Goal: Task Accomplishment & Management: Manage account settings

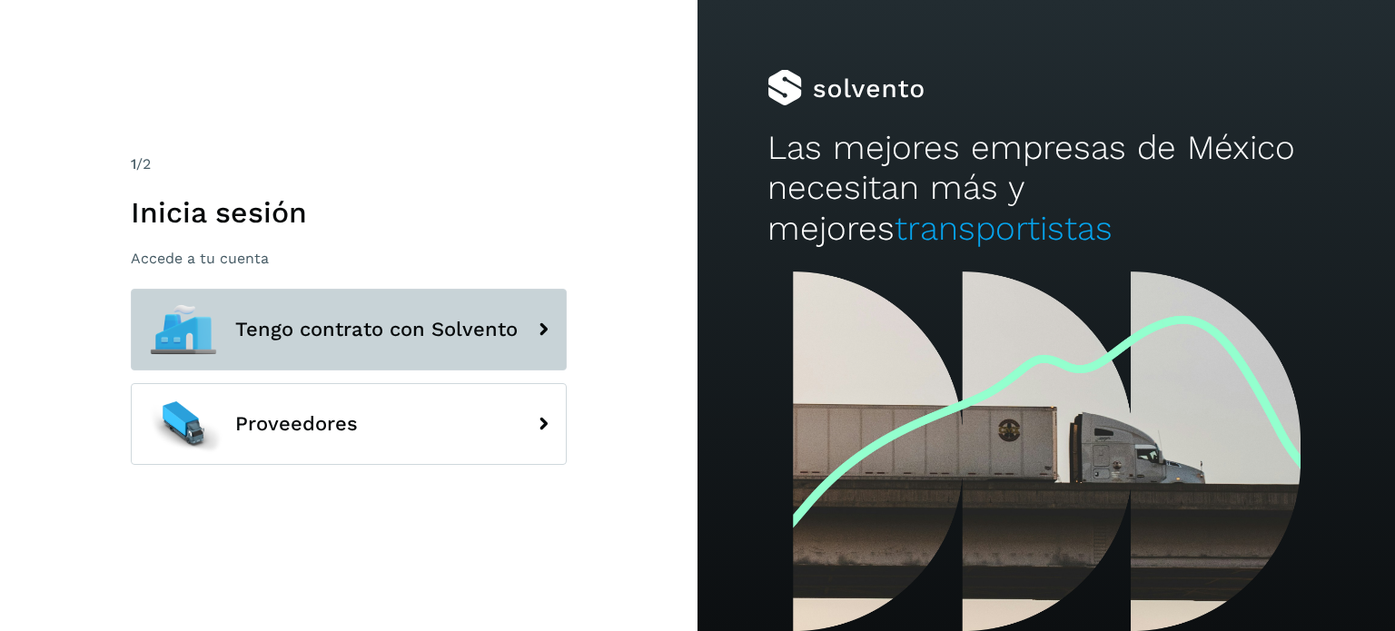
click at [328, 342] on button "Tengo contrato con Solvento" at bounding box center [349, 330] width 436 height 82
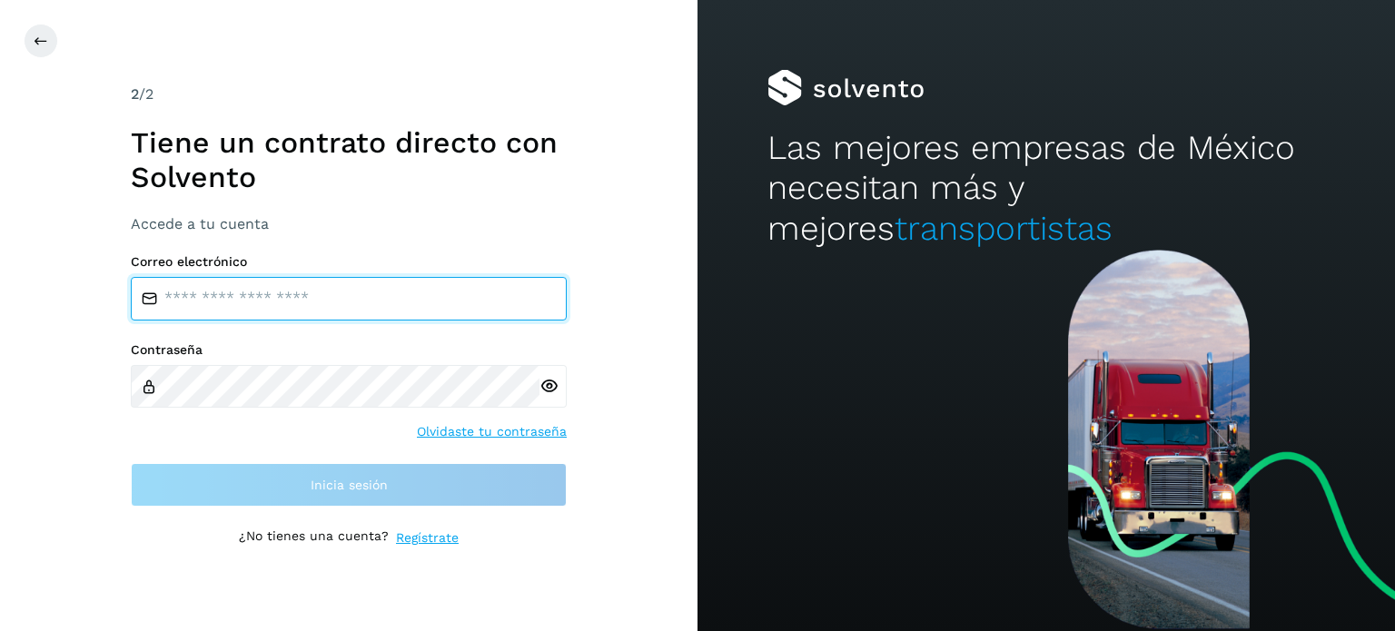
click at [323, 301] on input "email" at bounding box center [349, 299] width 436 height 44
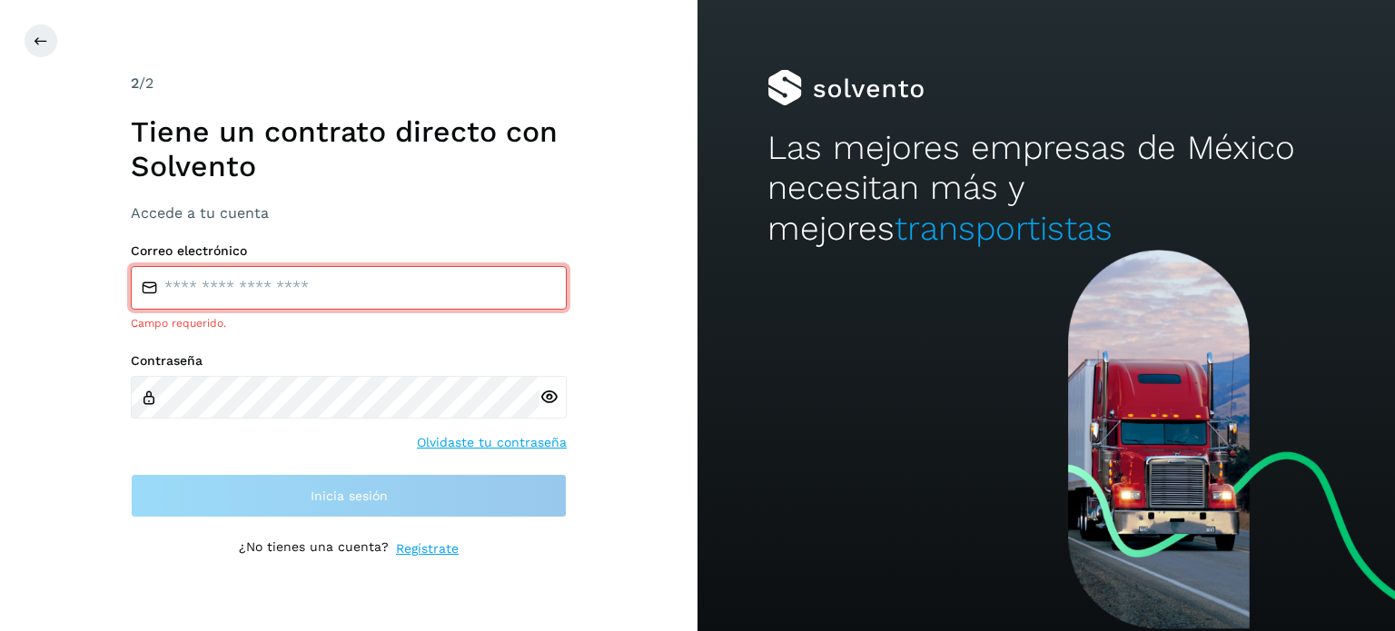
type input "**********"
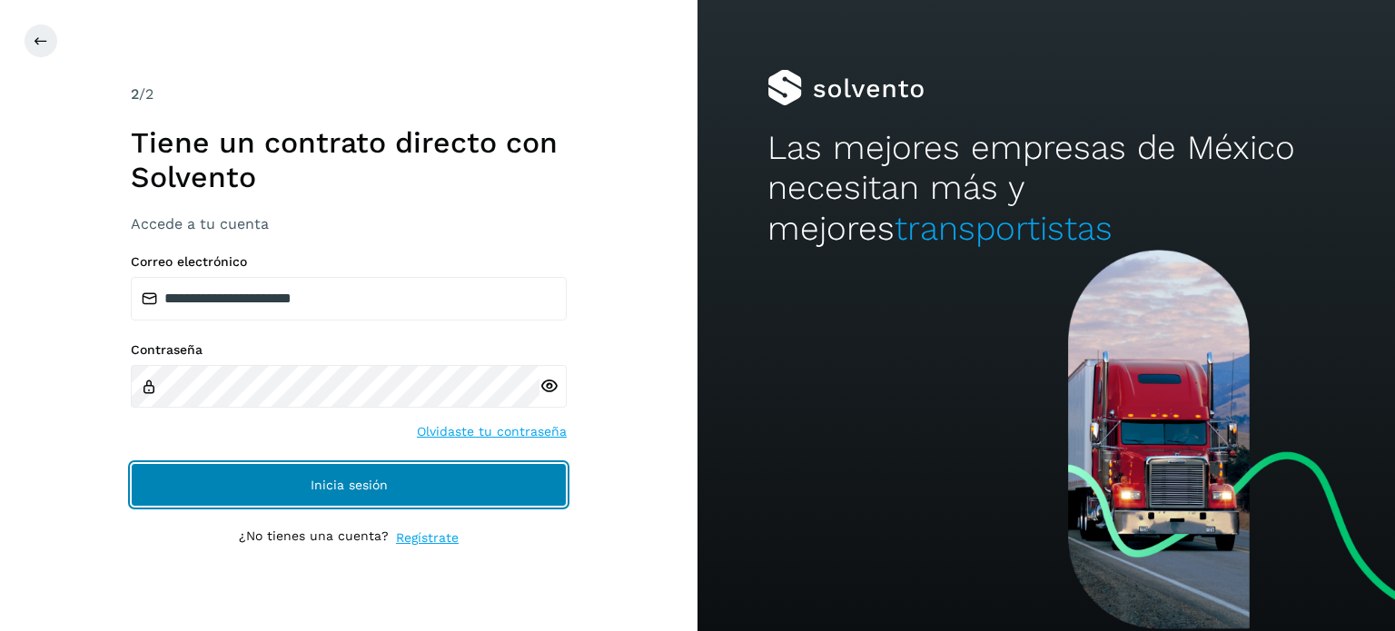
click at [358, 490] on span "Inicia sesión" at bounding box center [349, 485] width 77 height 13
click at [320, 470] on button "Inicia sesión" at bounding box center [349, 485] width 436 height 44
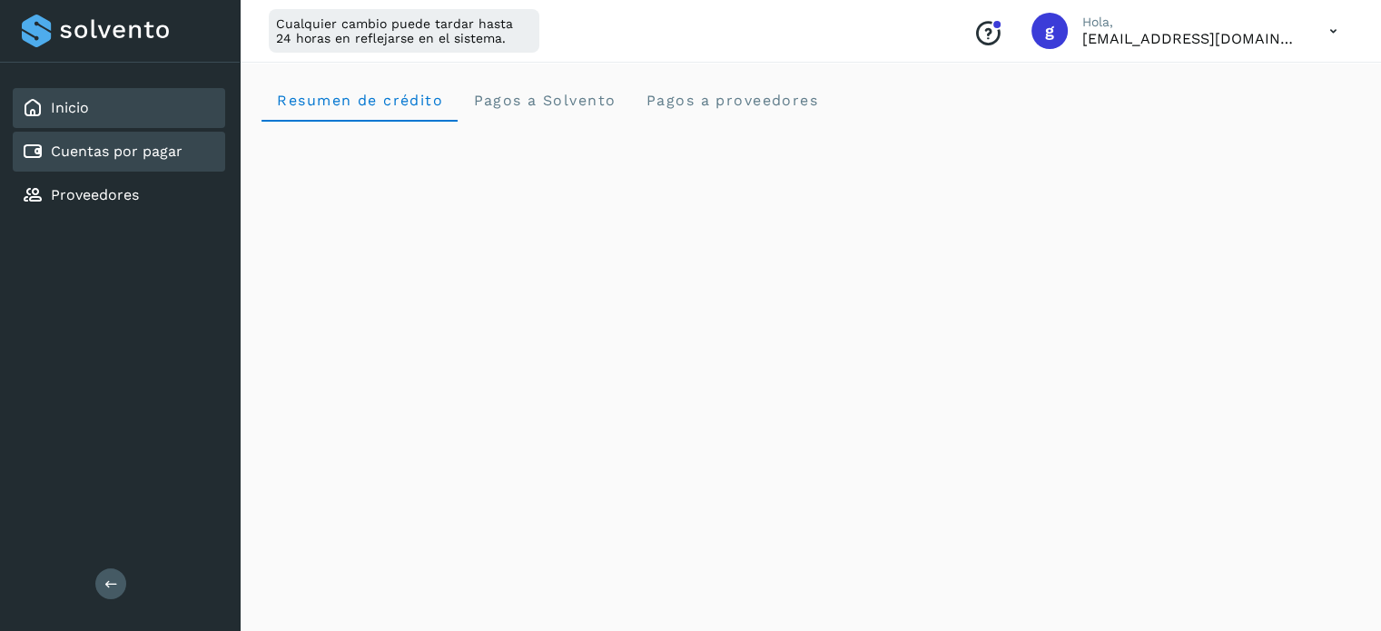
click at [110, 155] on link "Cuentas por pagar" at bounding box center [117, 151] width 132 height 17
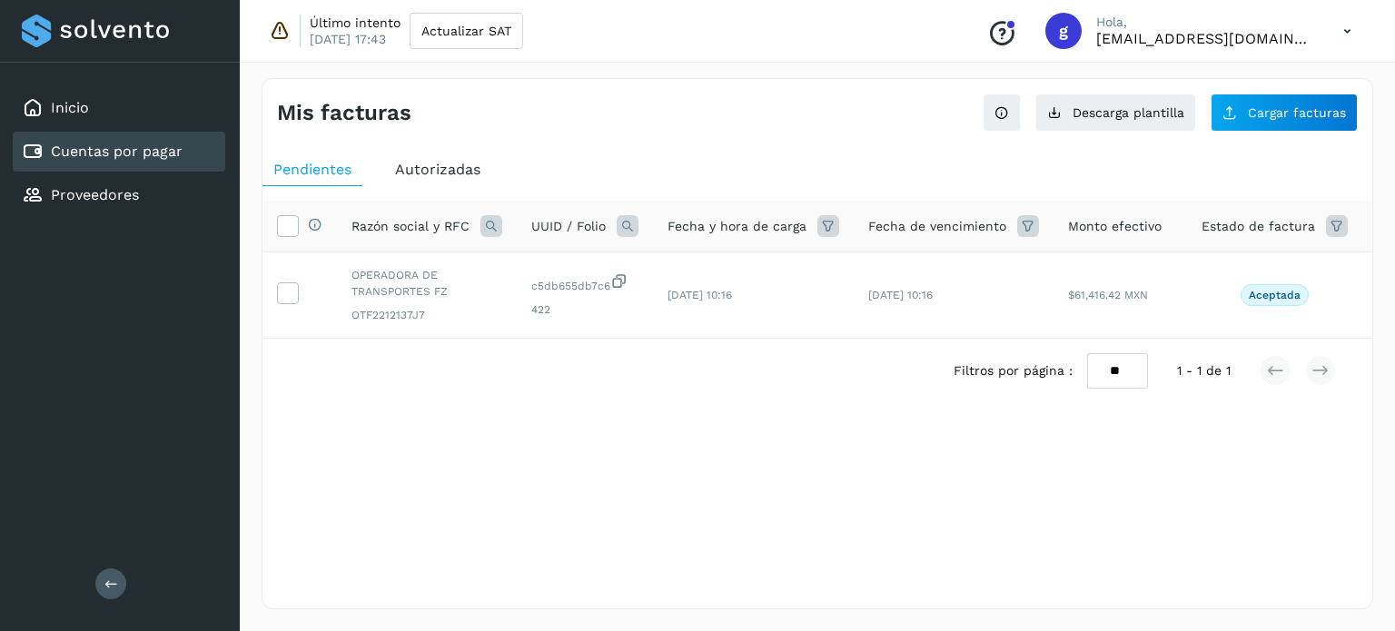
click at [283, 32] on icon at bounding box center [280, 31] width 22 height 22
click at [1327, 114] on span "Cargar facturas" at bounding box center [1297, 112] width 98 height 13
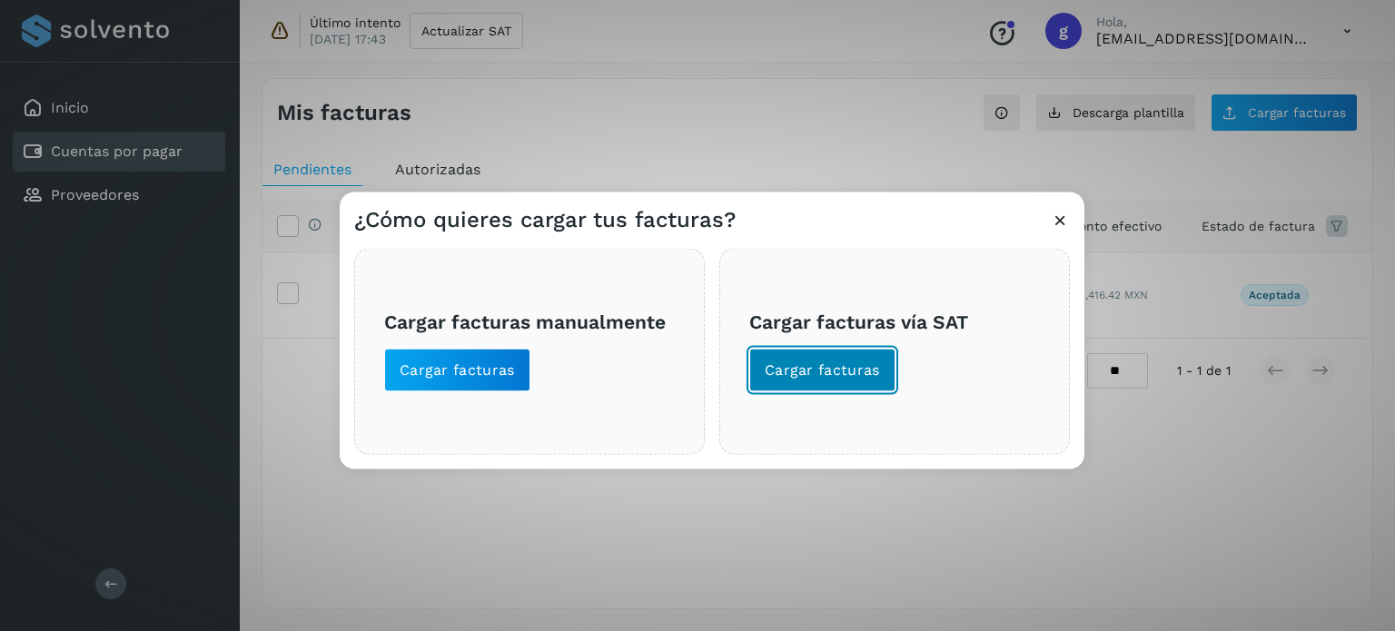
click at [803, 356] on button "Cargar facturas" at bounding box center [822, 370] width 146 height 44
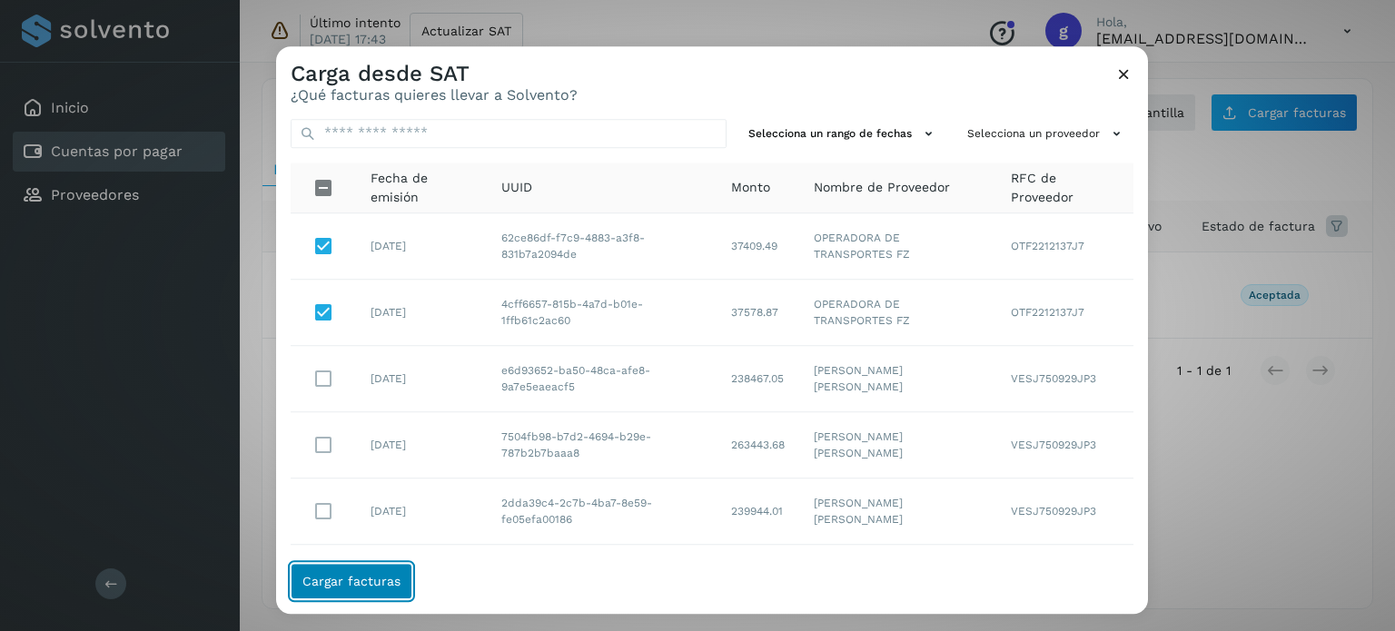
click at [331, 599] on button "Cargar facturas" at bounding box center [352, 581] width 122 height 36
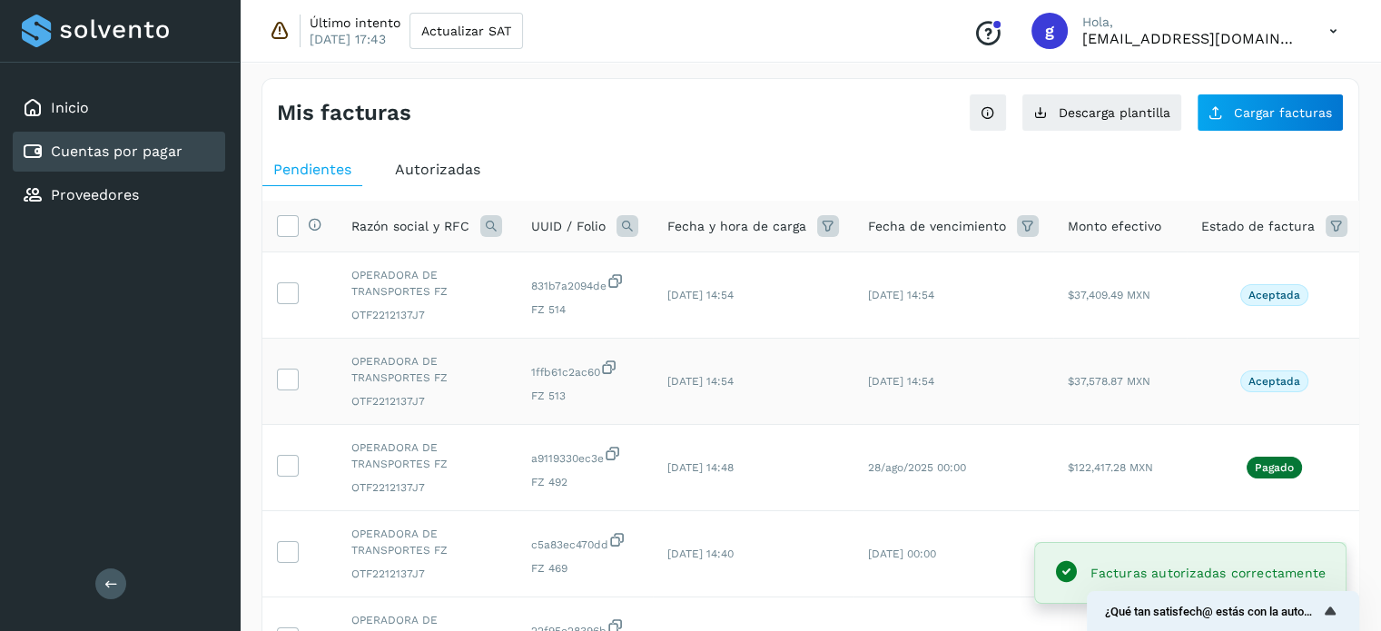
click at [295, 389] on td at bounding box center [299, 382] width 74 height 86
click at [286, 380] on icon at bounding box center [287, 378] width 19 height 19
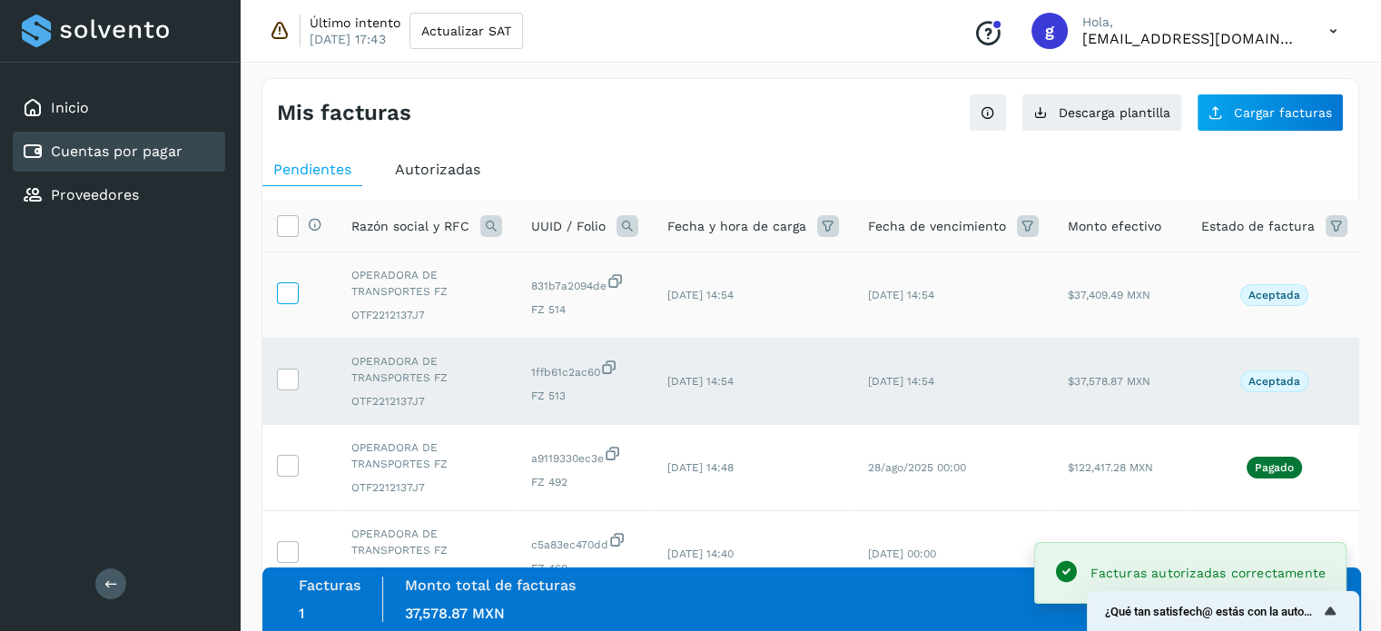
click at [287, 290] on icon at bounding box center [287, 291] width 19 height 19
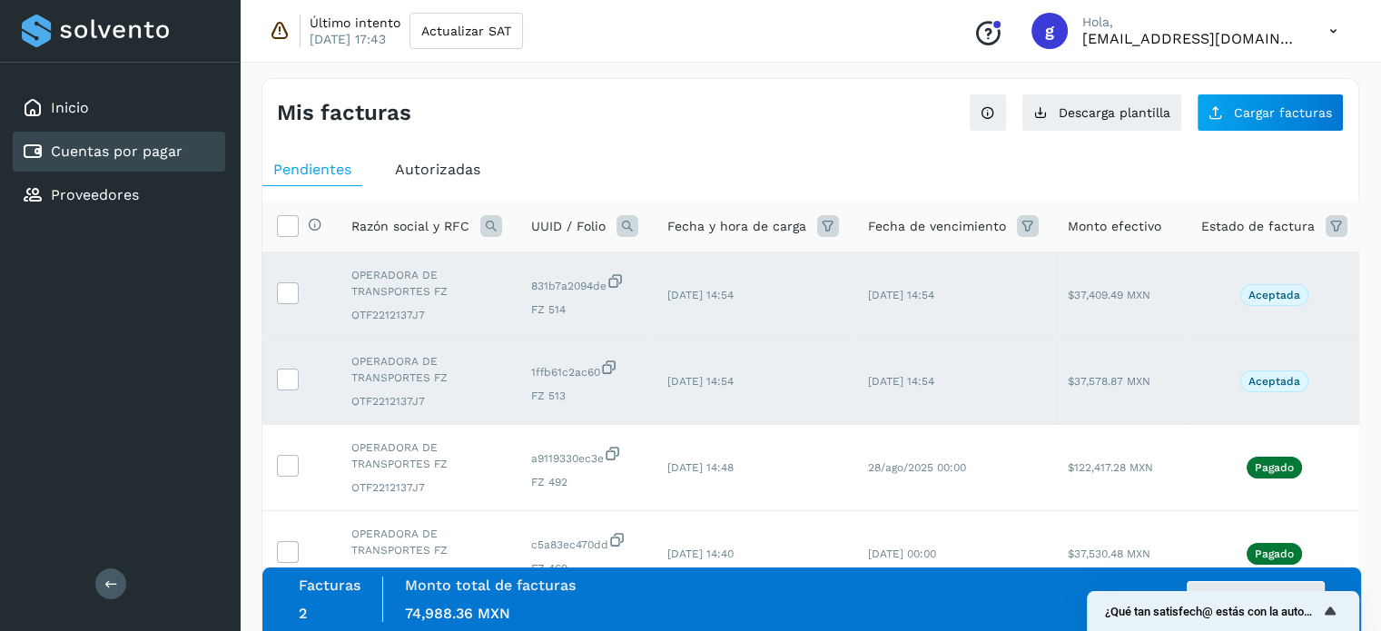
scroll to position [91, 0]
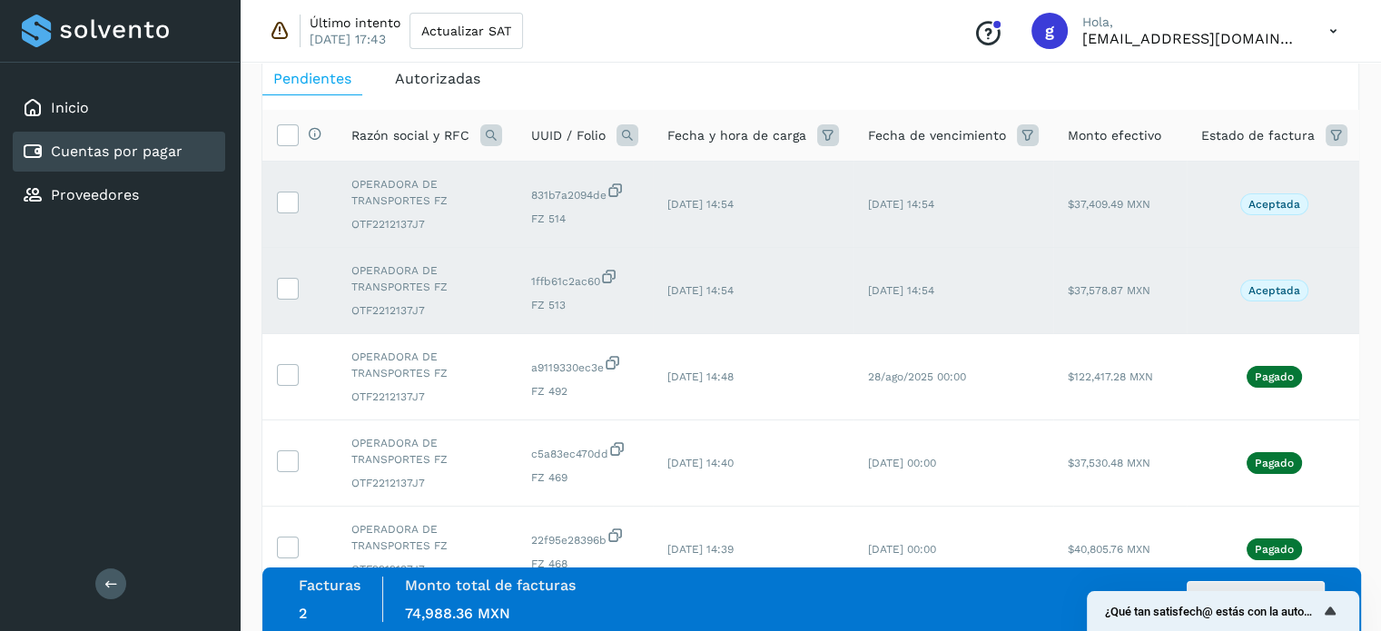
click at [937, 573] on div "Facturas 2 Monto total de facturas Monto total 74,988.36 MXN Autorizar facturas" at bounding box center [811, 600] width 1099 height 64
click at [1269, 583] on button "Autorizar facturas" at bounding box center [1256, 599] width 138 height 36
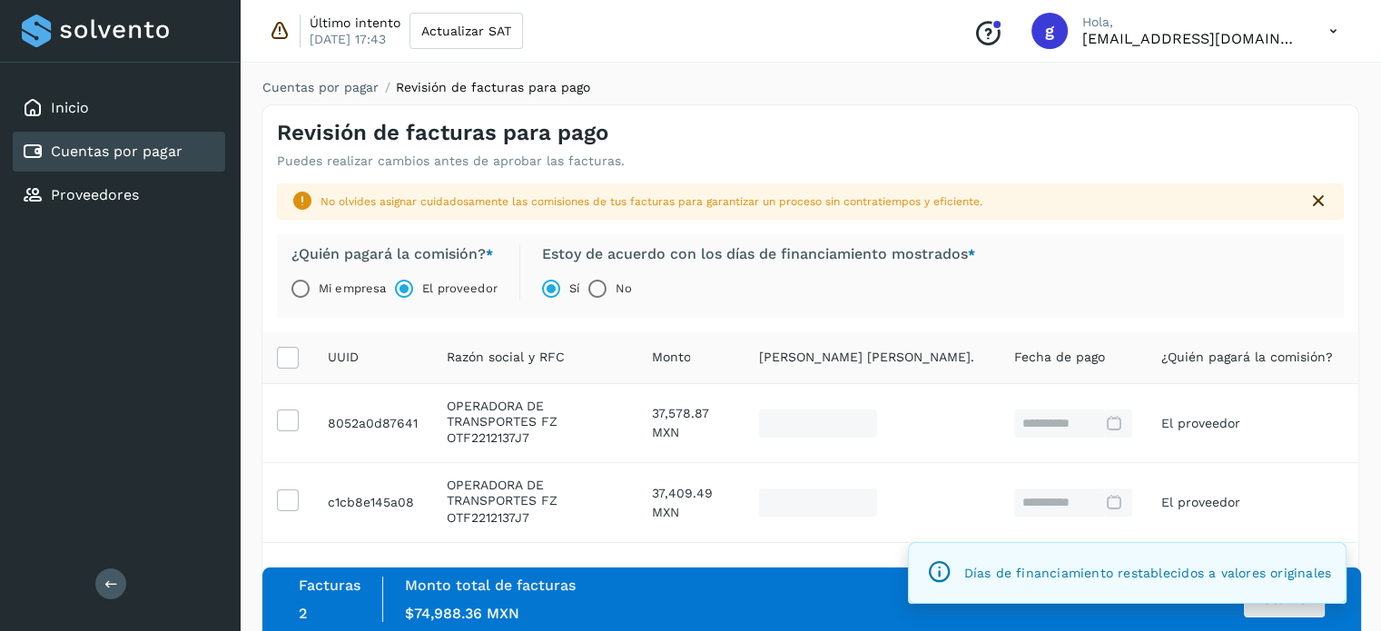
scroll to position [88, 0]
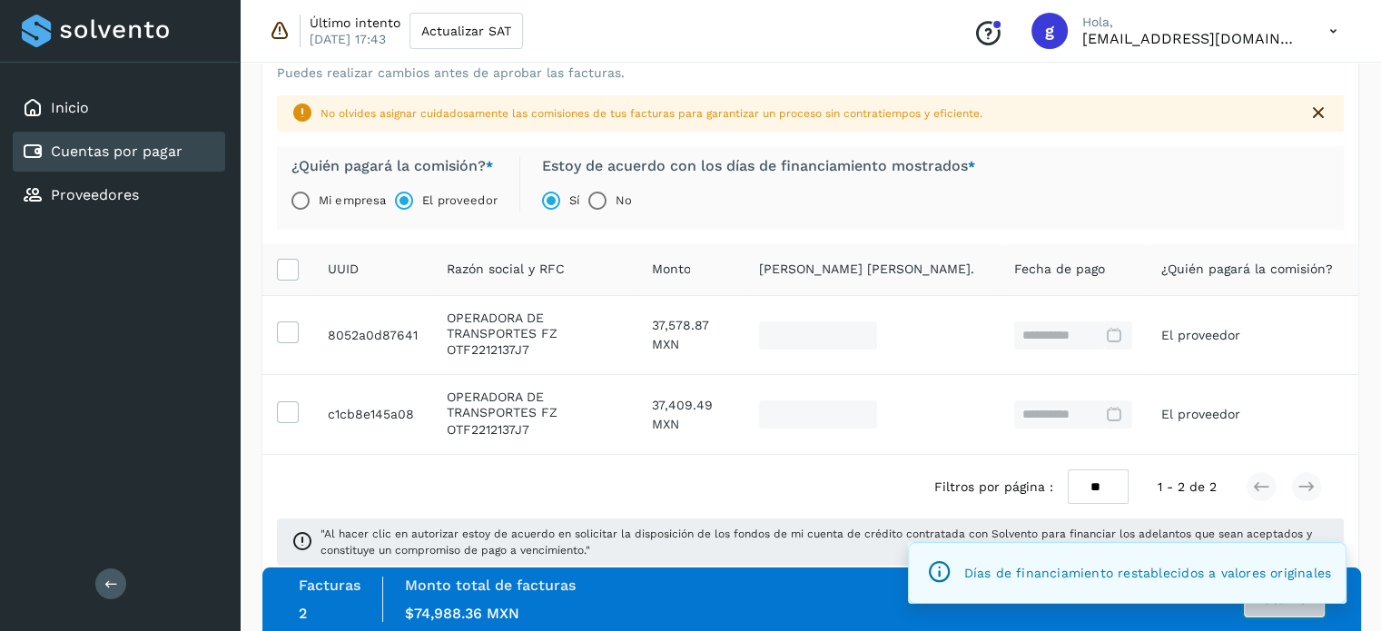
click at [1267, 610] on button "Autorizar" at bounding box center [1284, 599] width 81 height 36
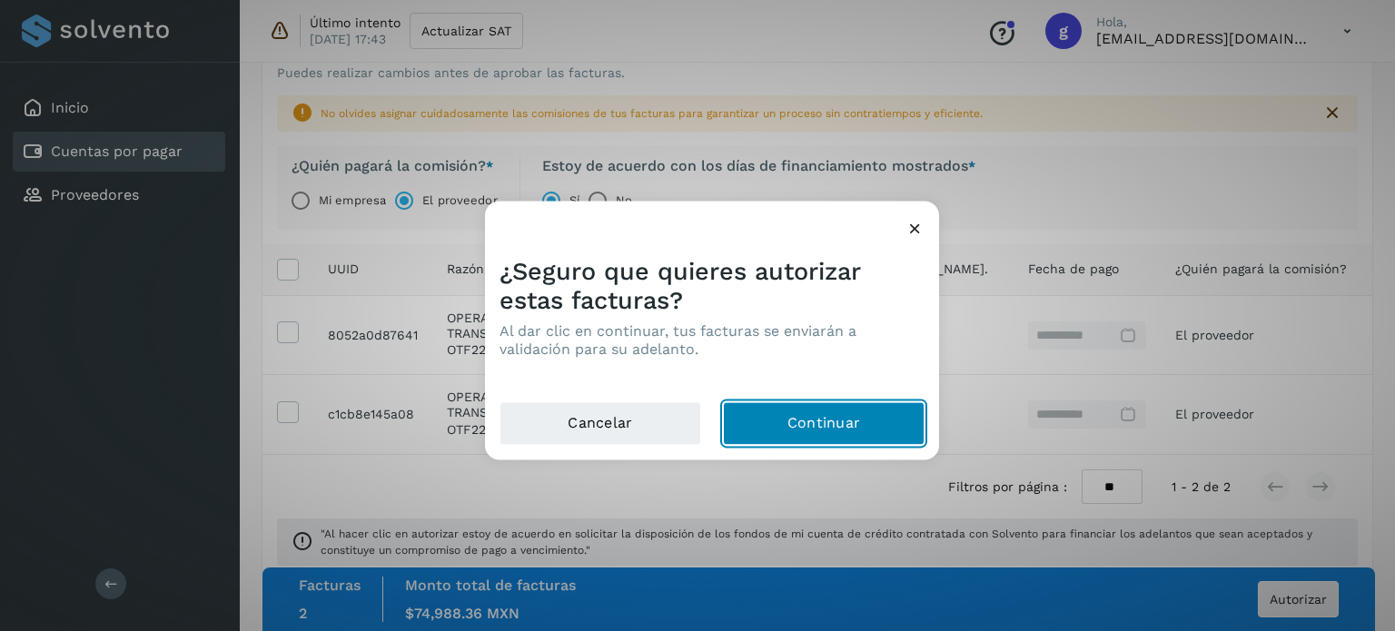
click at [827, 428] on button "Continuar" at bounding box center [824, 423] width 202 height 44
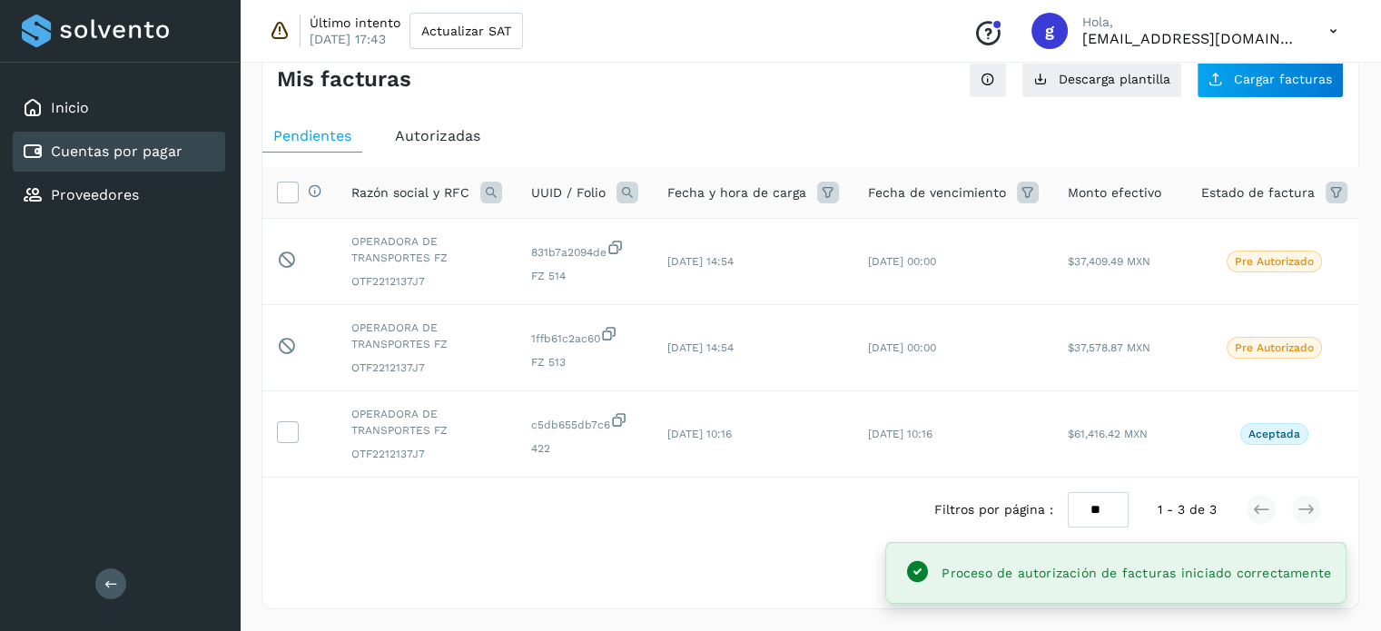
scroll to position [45, 0]
